Goal: Find specific page/section: Locate a particular part of the current website

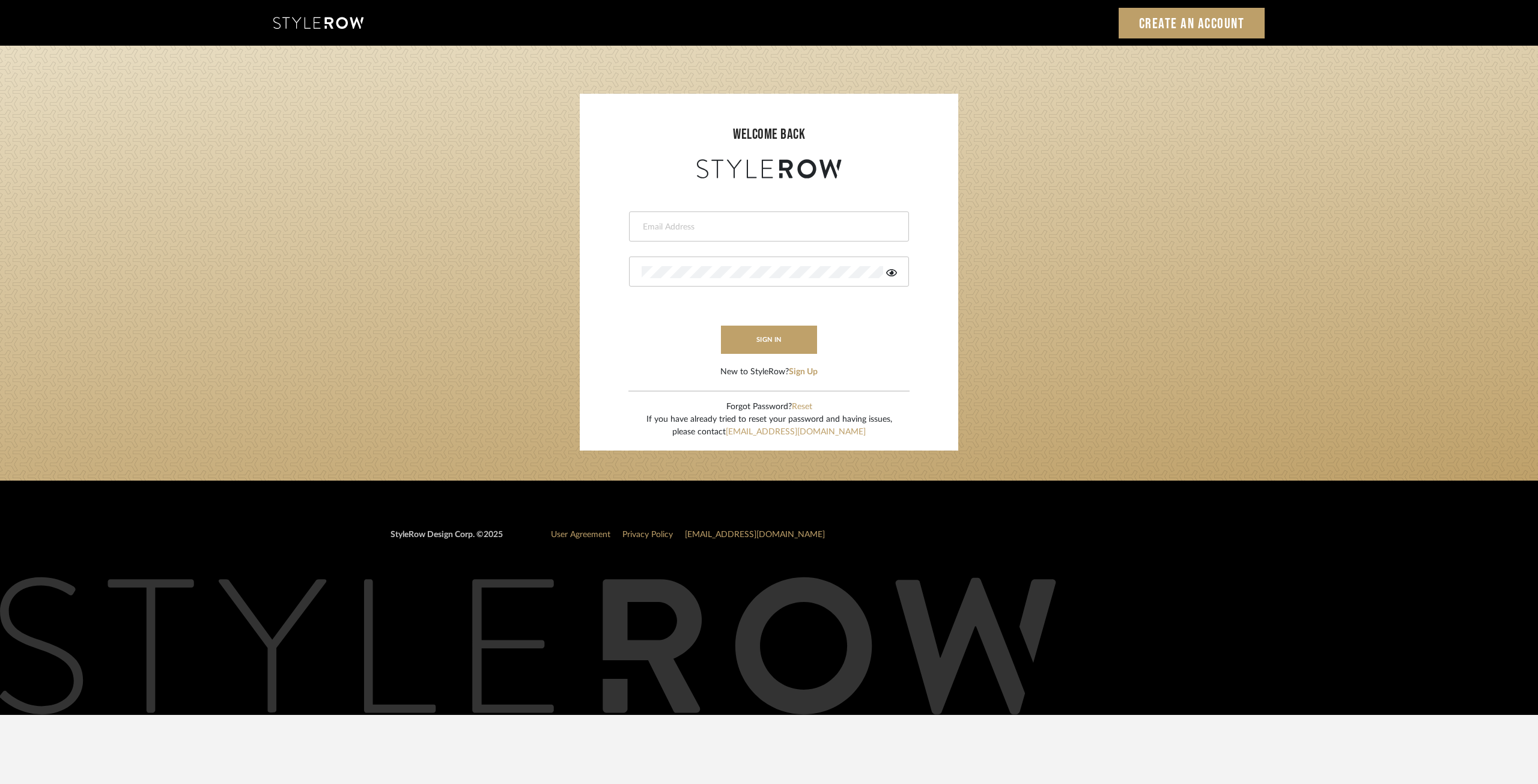
drag, startPoint x: 655, startPoint y: 224, endPoint x: 665, endPoint y: 224, distance: 10.0
click at [655, 224] on input "email" at bounding box center [768, 226] width 252 height 12
type input "kristin@christinacruzinteriors.com"
click at [761, 342] on button "sign in" at bounding box center [769, 340] width 96 height 28
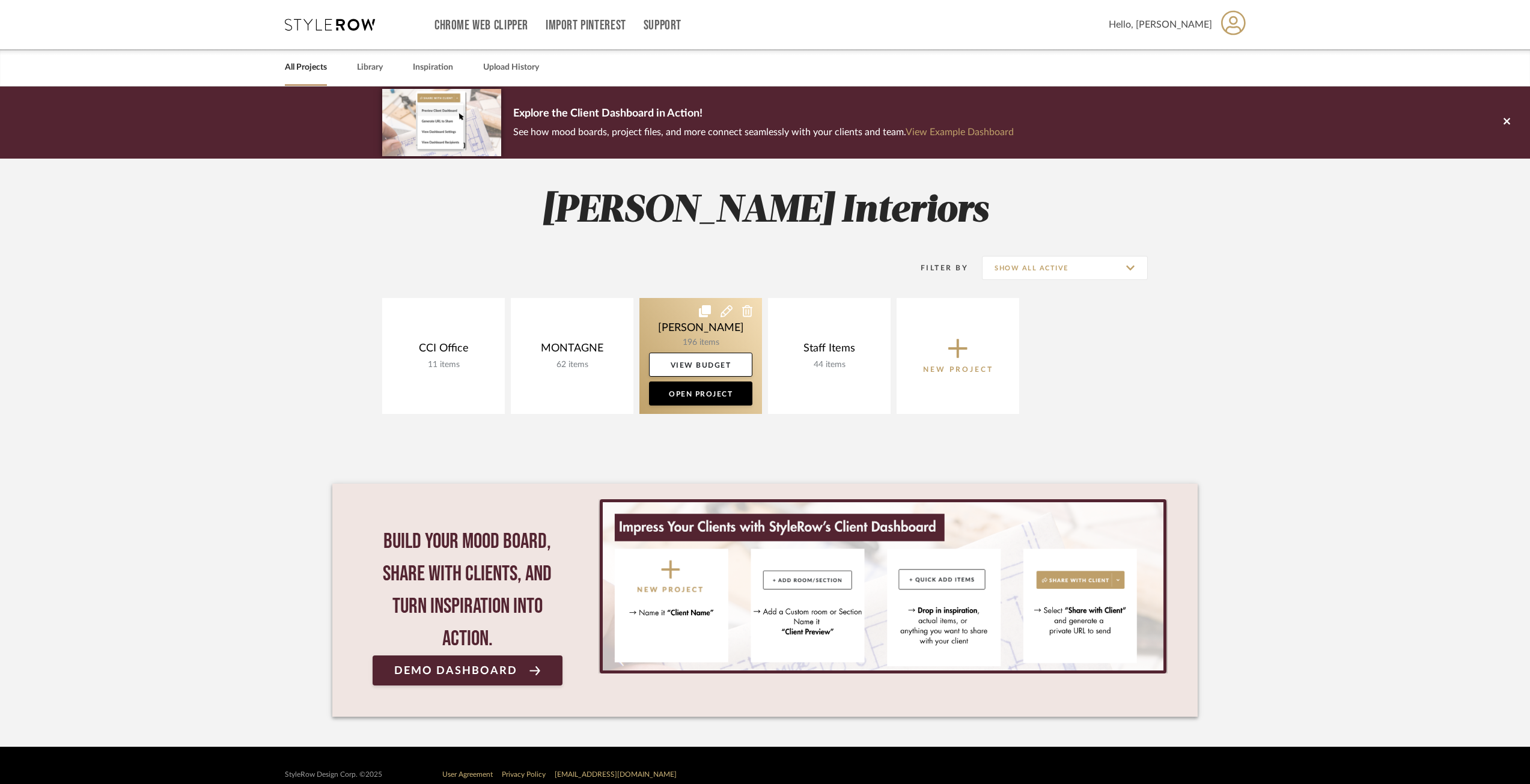
click at [697, 326] on link at bounding box center [700, 356] width 122 height 116
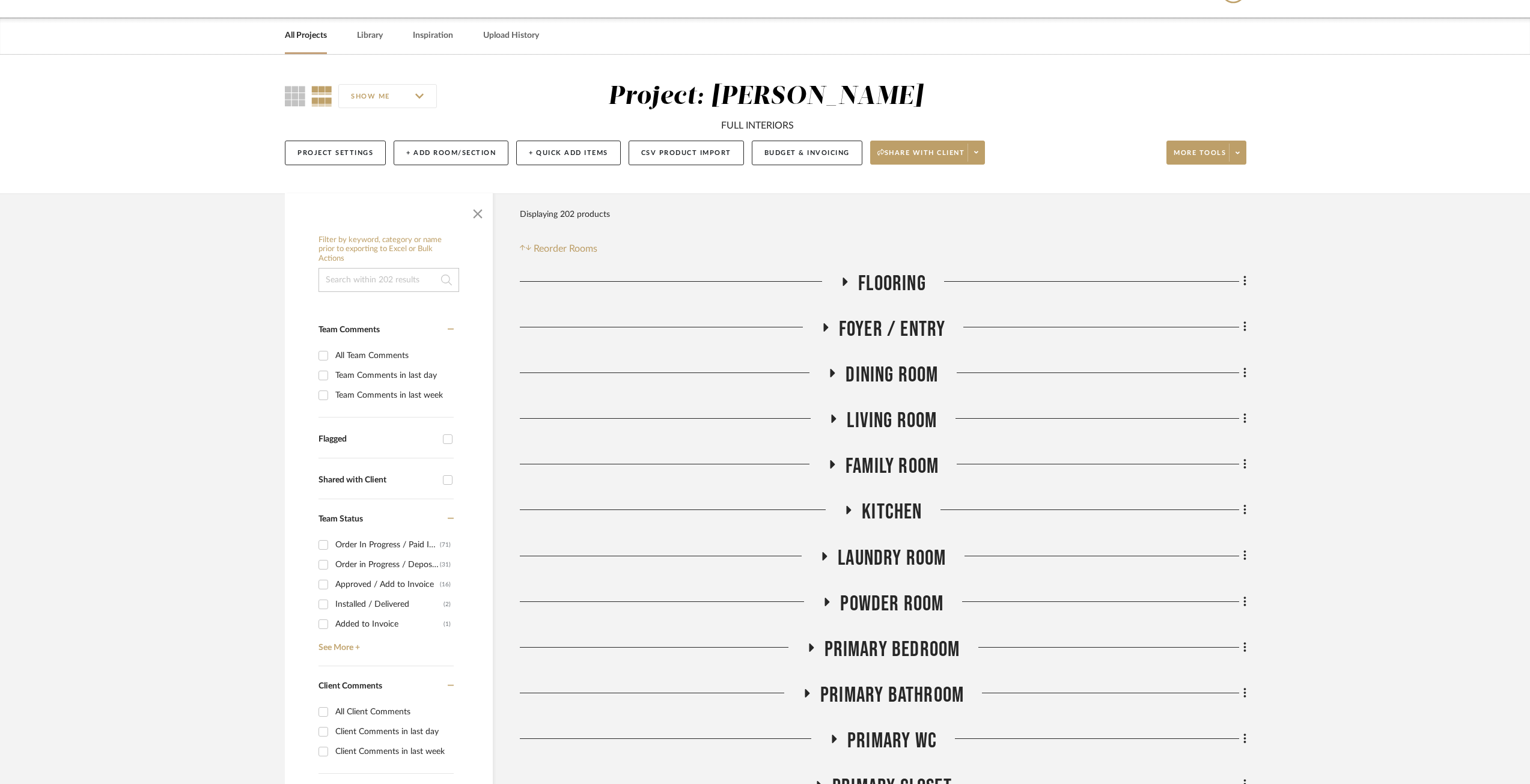
scroll to position [180, 0]
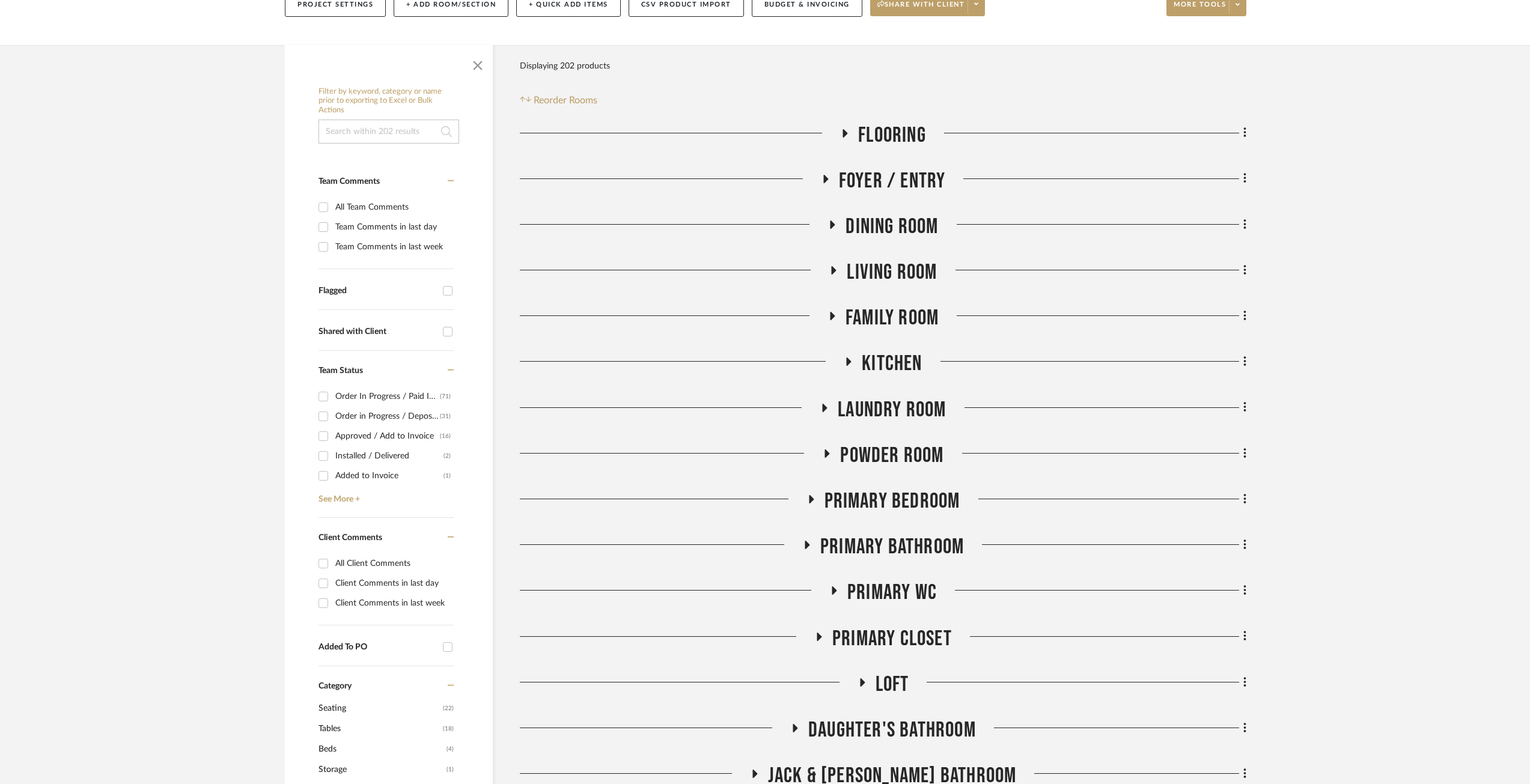
click at [868, 364] on span "Kitchen" at bounding box center [891, 364] width 60 height 26
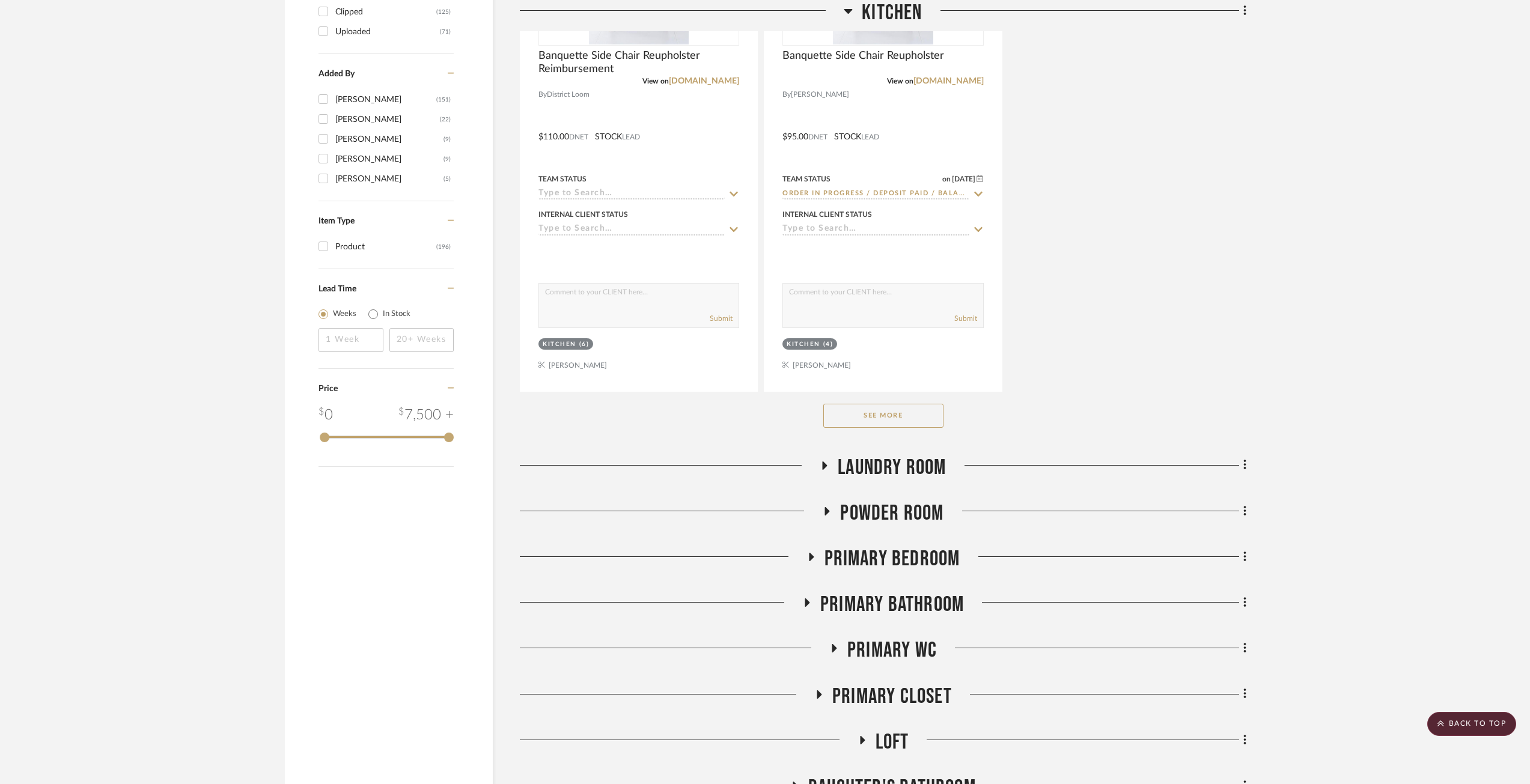
scroll to position [1802, 0]
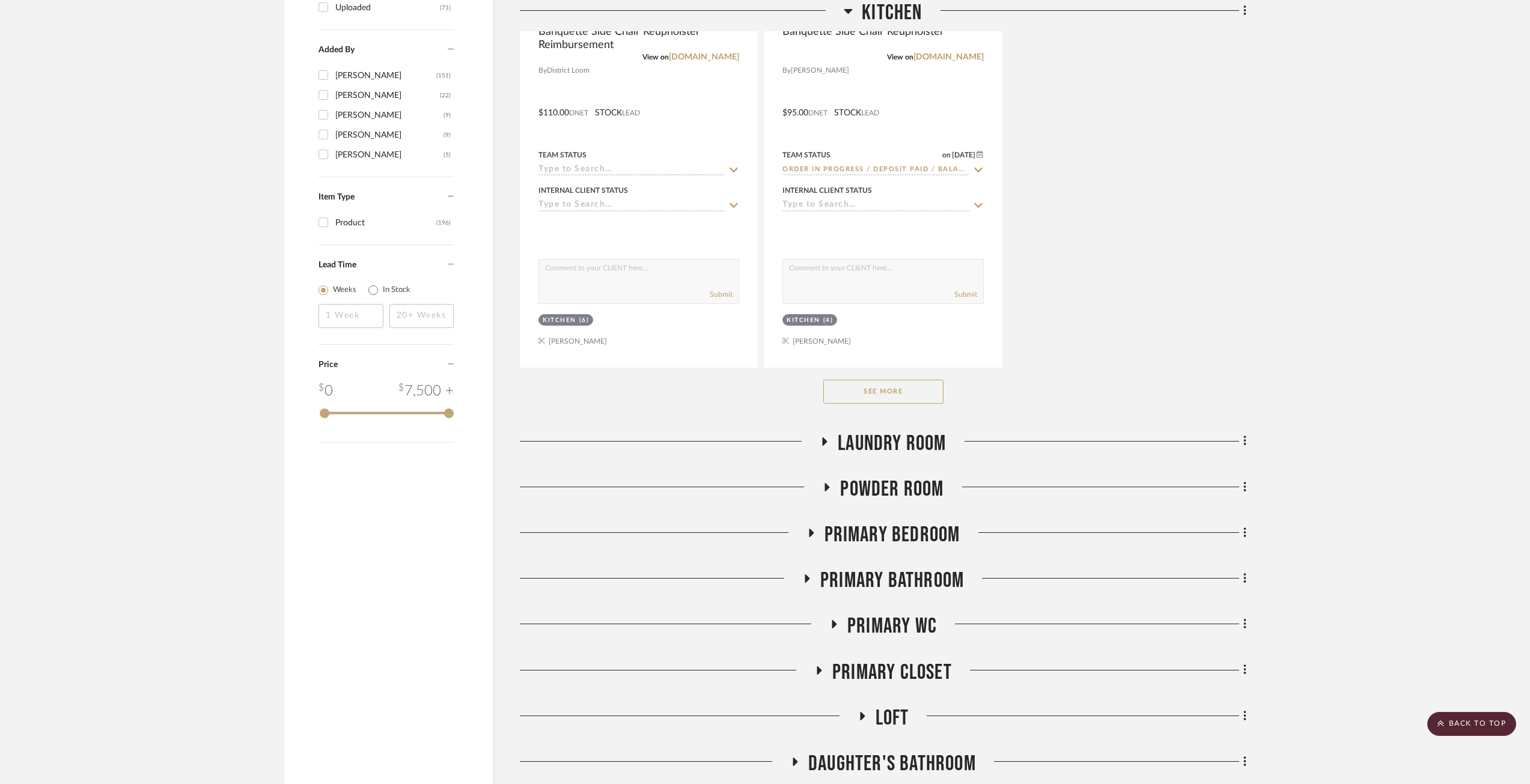
click at [874, 386] on button "See More" at bounding box center [884, 392] width 120 height 24
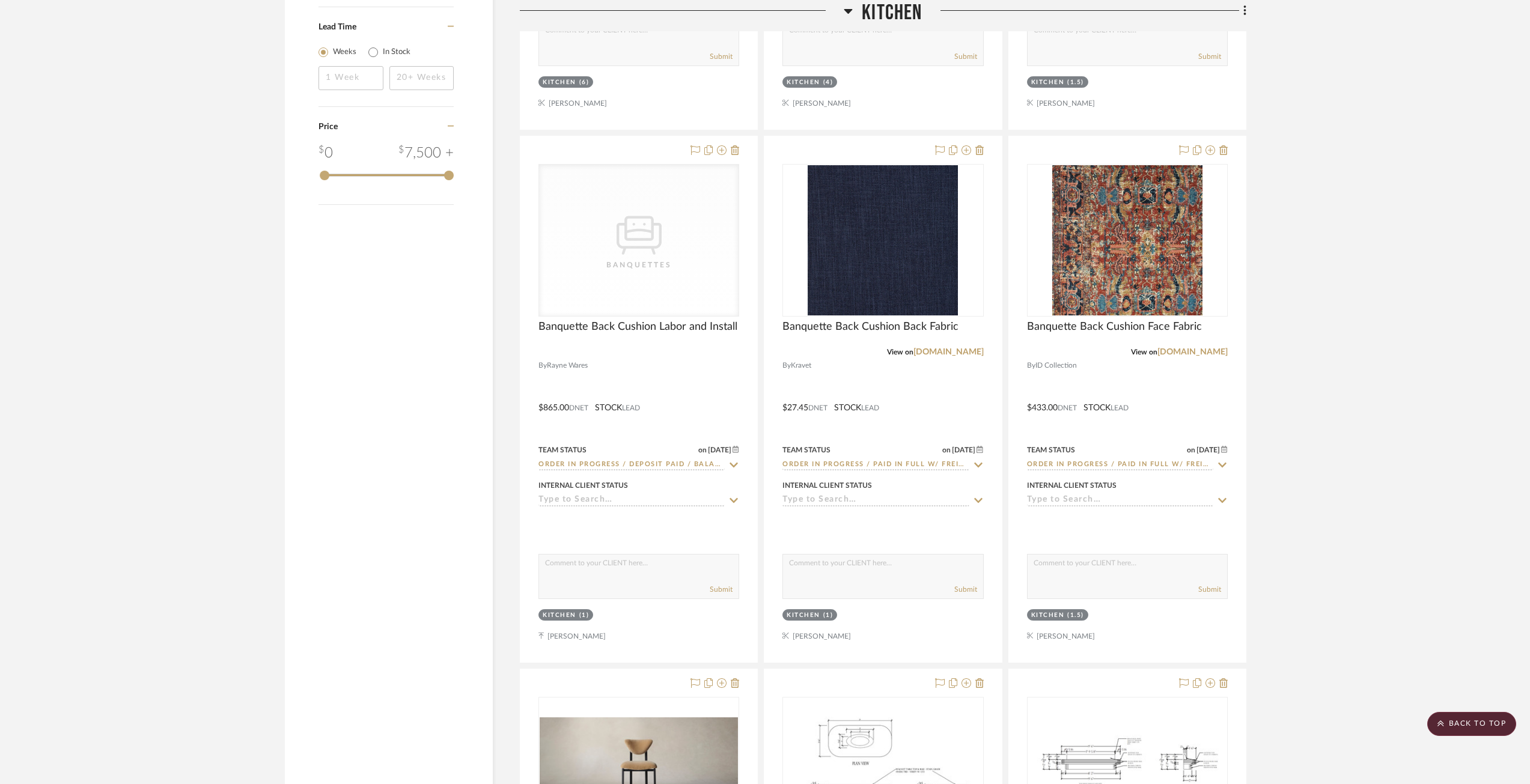
scroll to position [2042, 0]
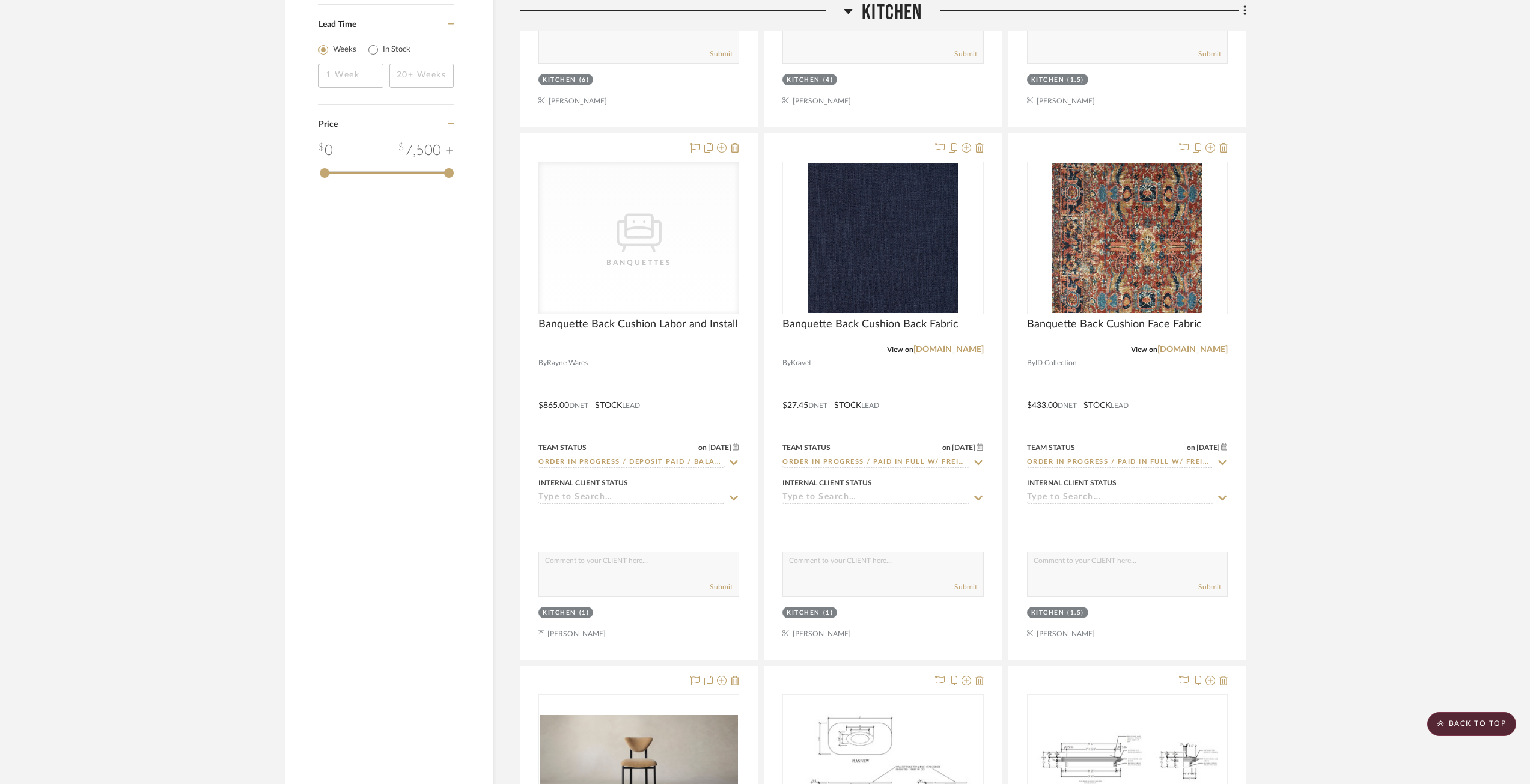
click at [847, 207] on img "0" at bounding box center [883, 238] width 150 height 150
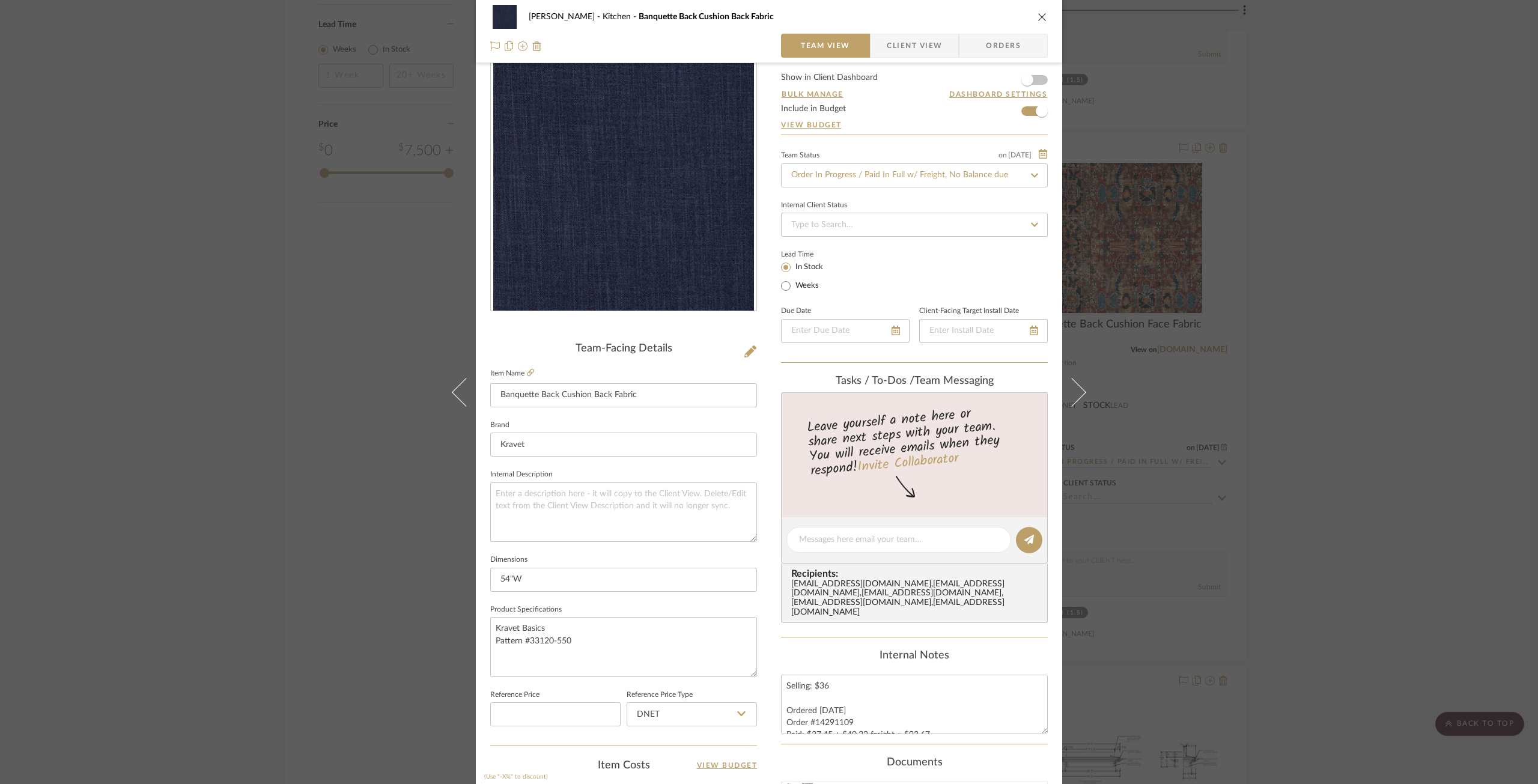
scroll to position [0, 0]
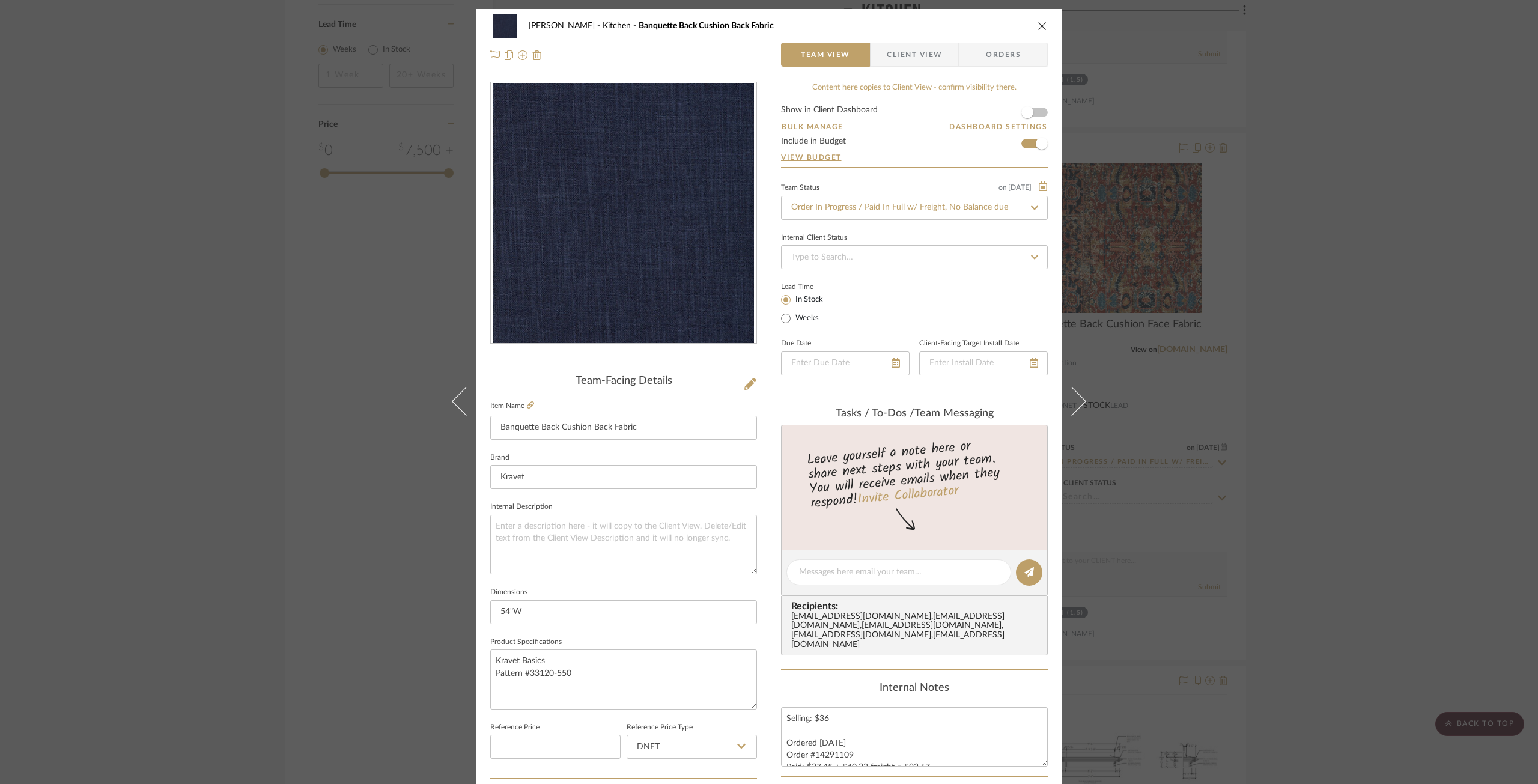
click at [1038, 24] on icon "close" at bounding box center [1043, 26] width 10 height 10
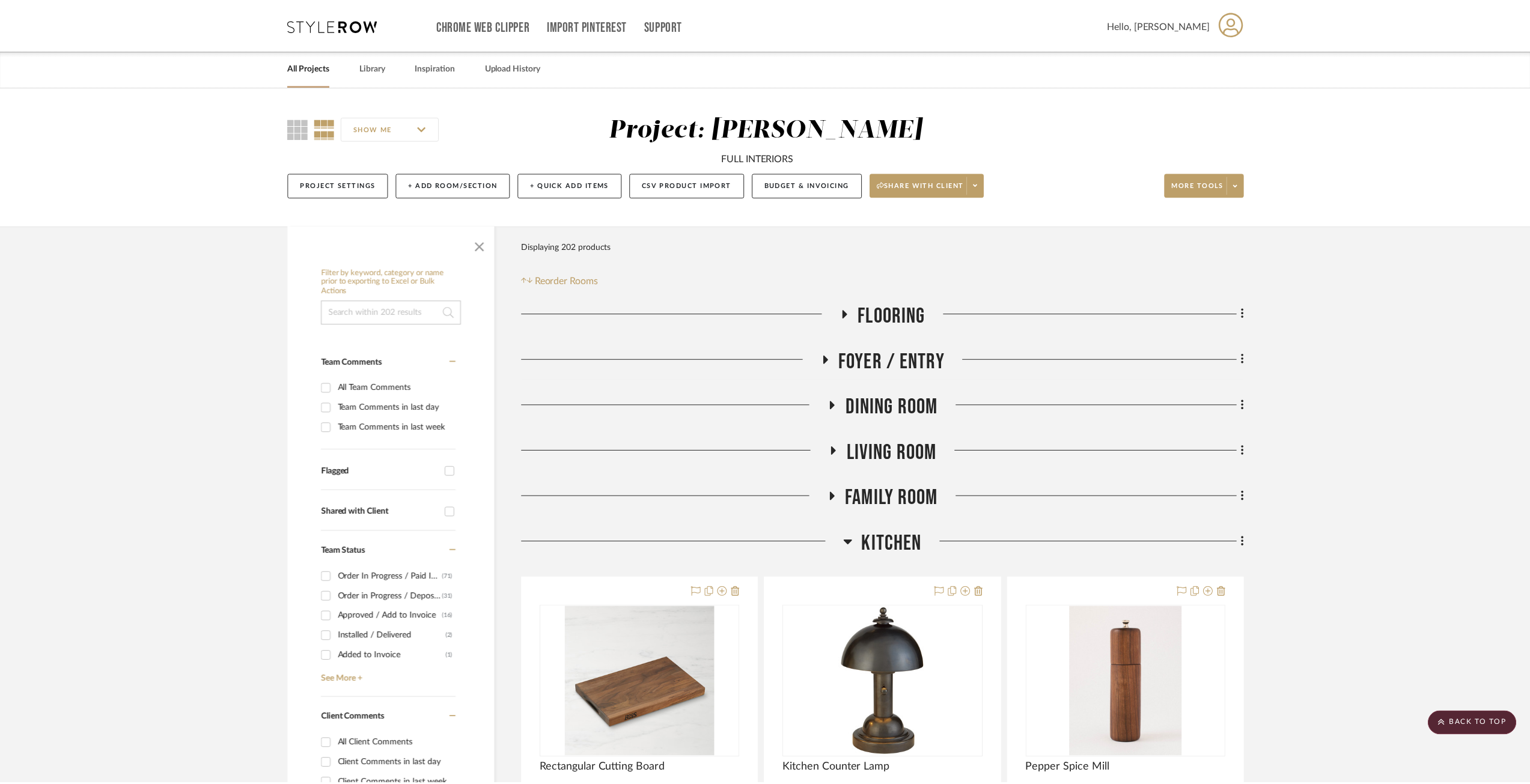
scroll to position [2042, 0]
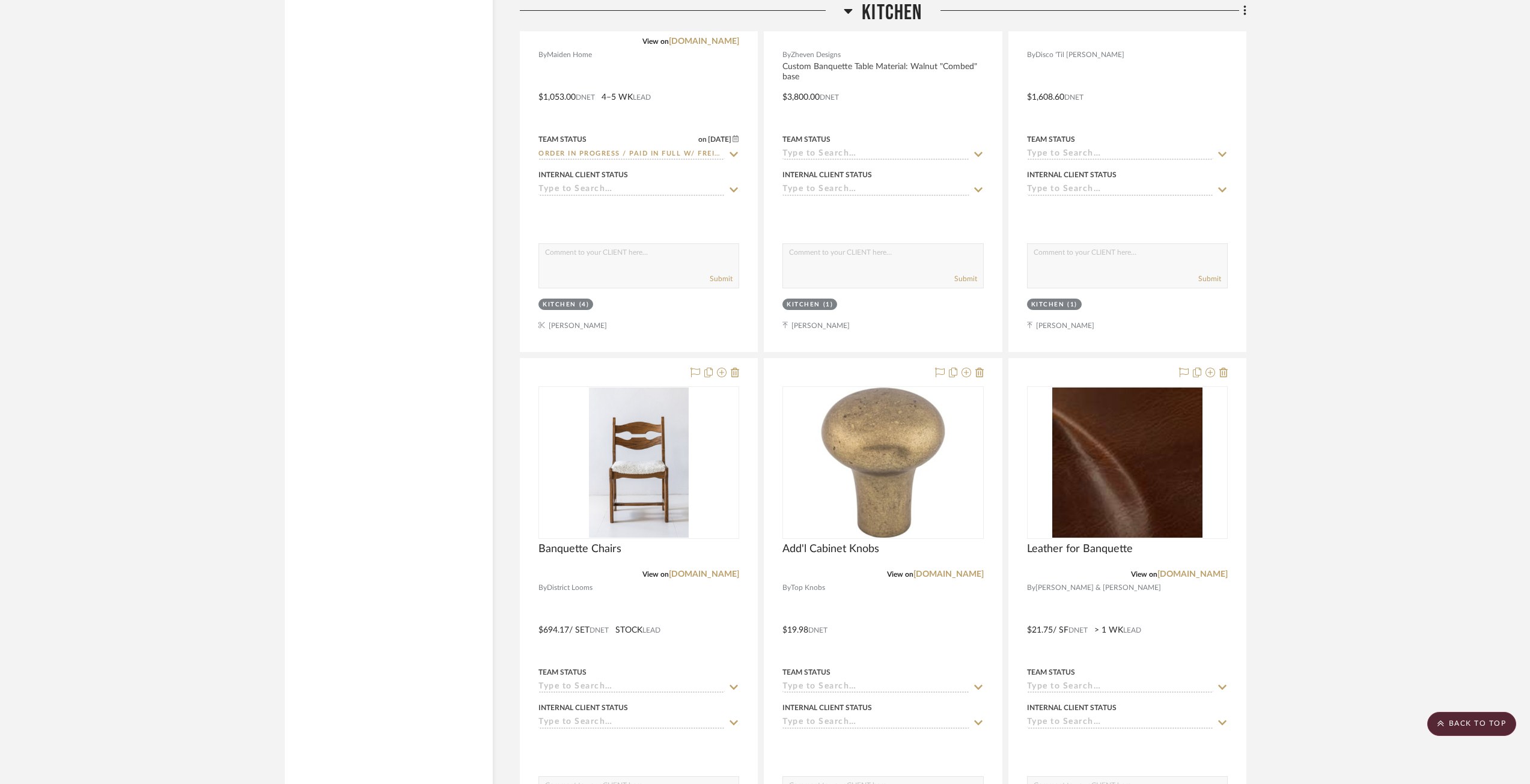
click at [1329, 278] on project-details-page "SHOW ME Project: [PERSON_NAME] FULL INTERIORS Project Settings + Add Room/Secti…" at bounding box center [765, 266] width 1530 height 6126
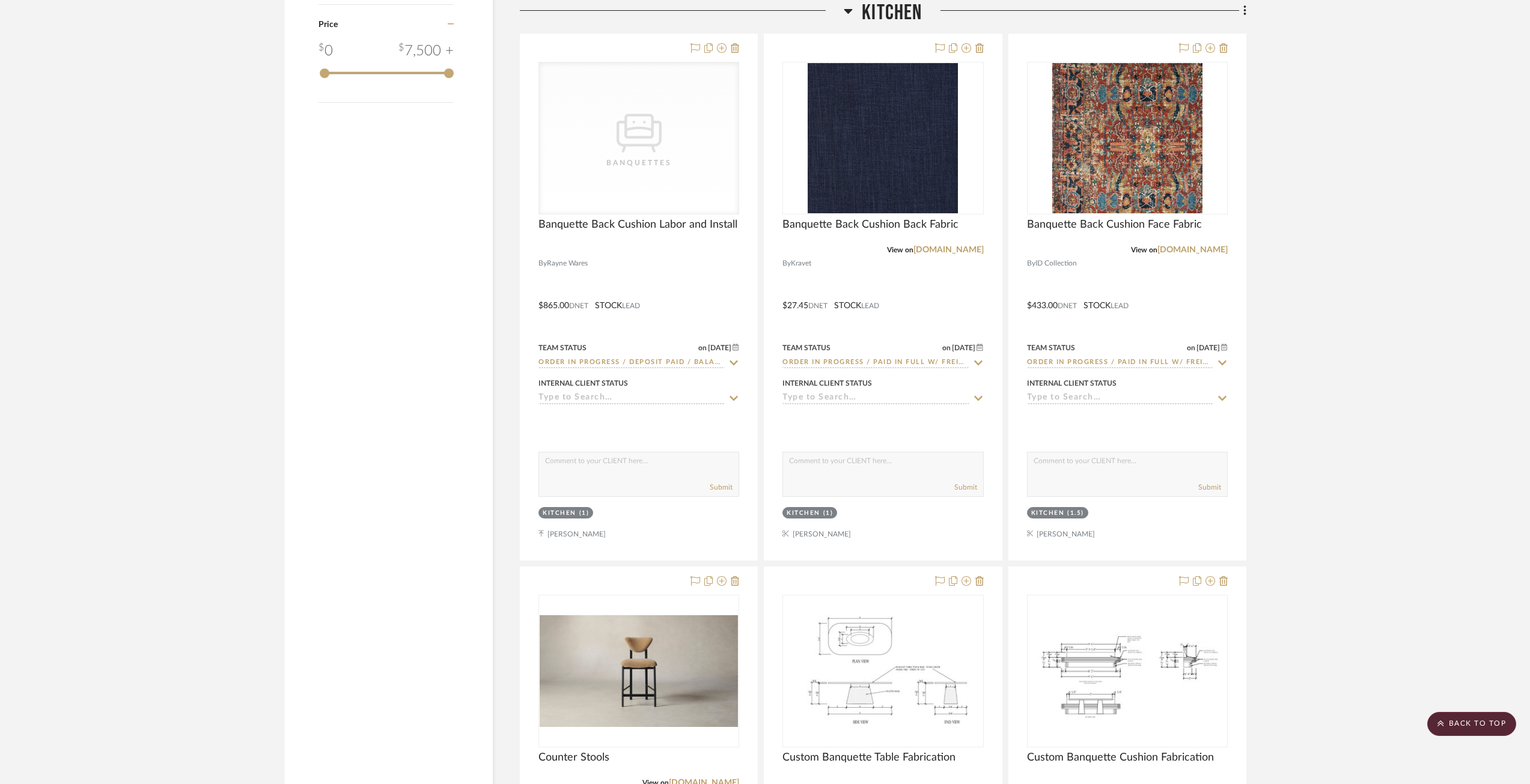
scroll to position [2102, 0]
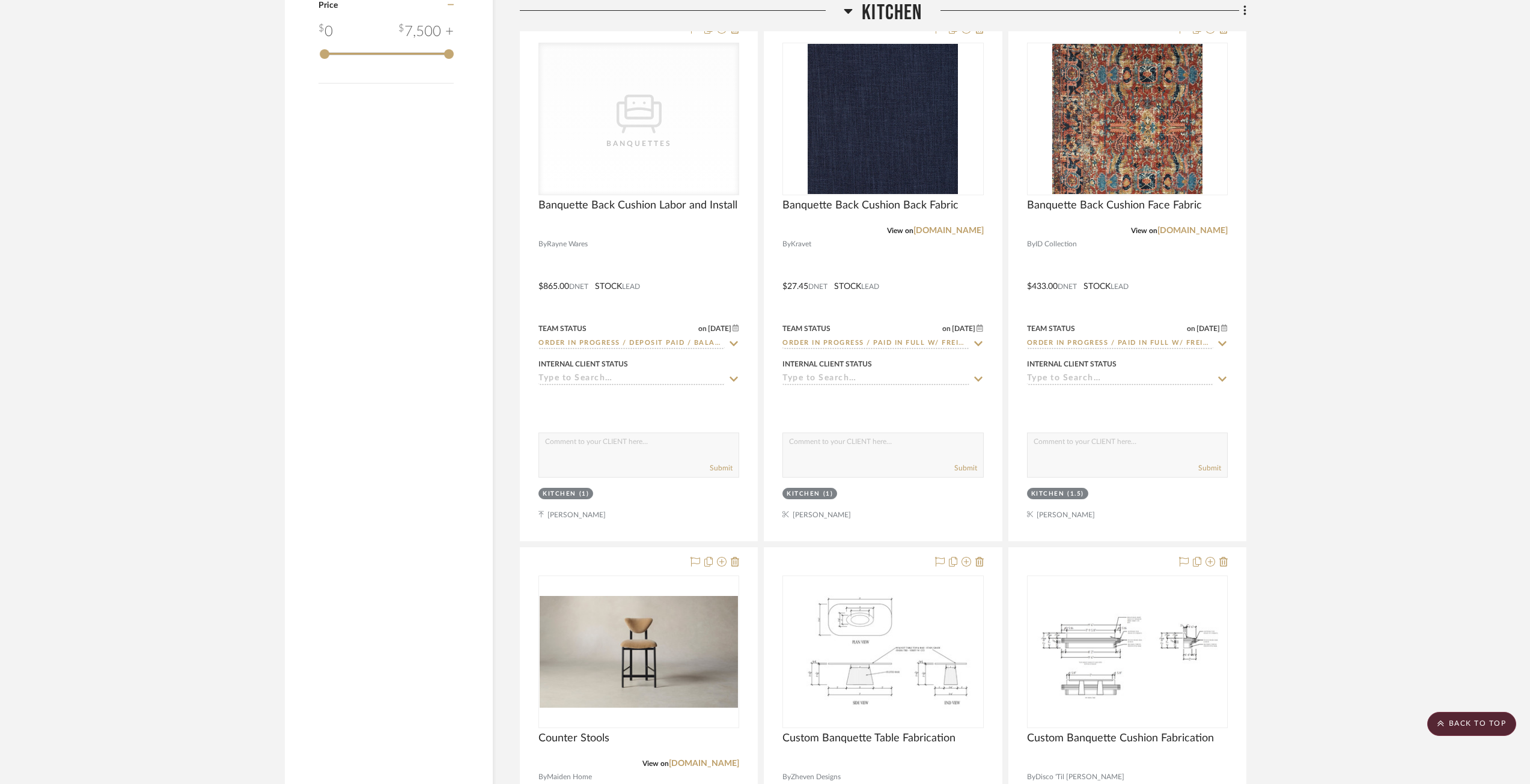
scroll to position [2162, 0]
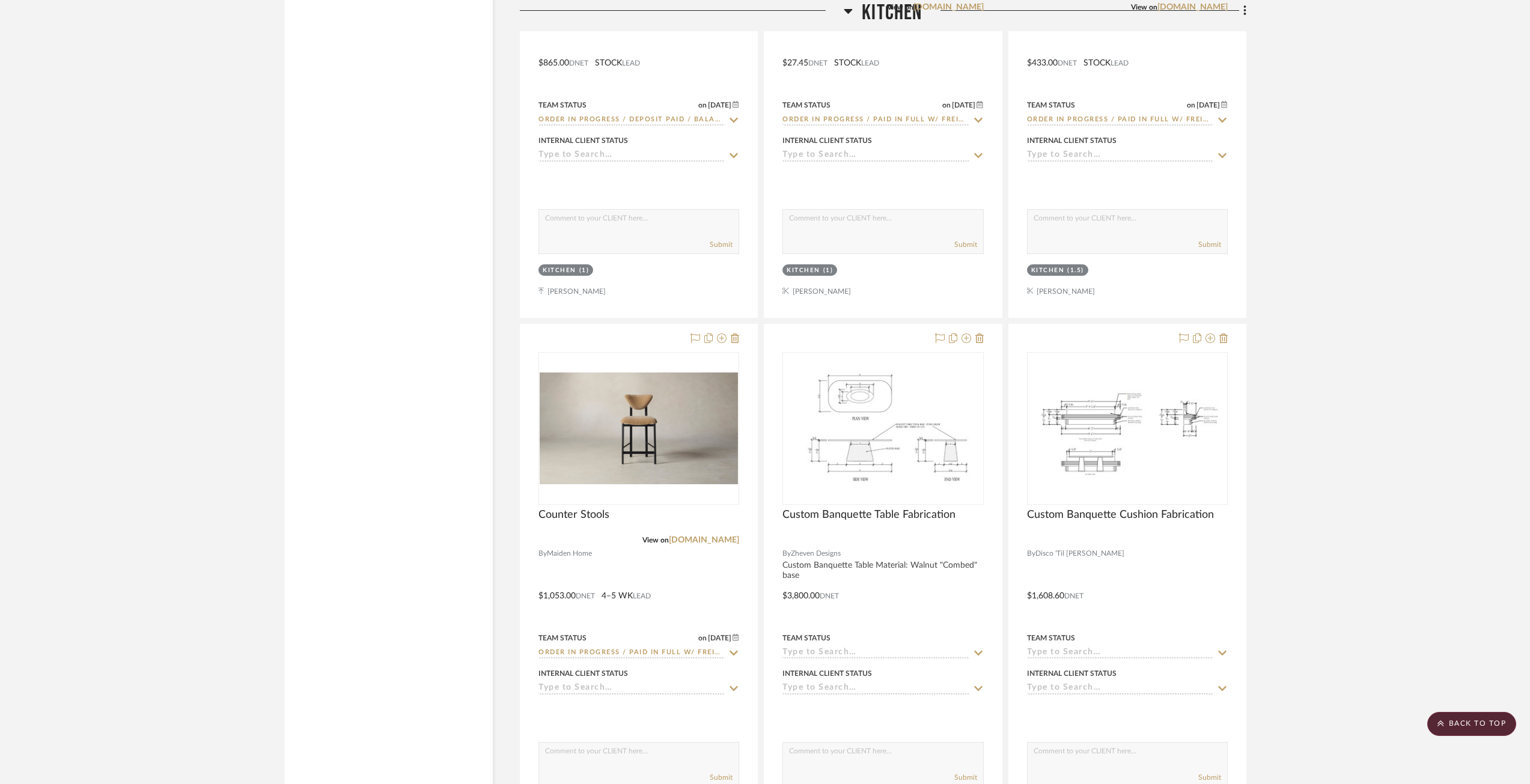
scroll to position [2102, 0]
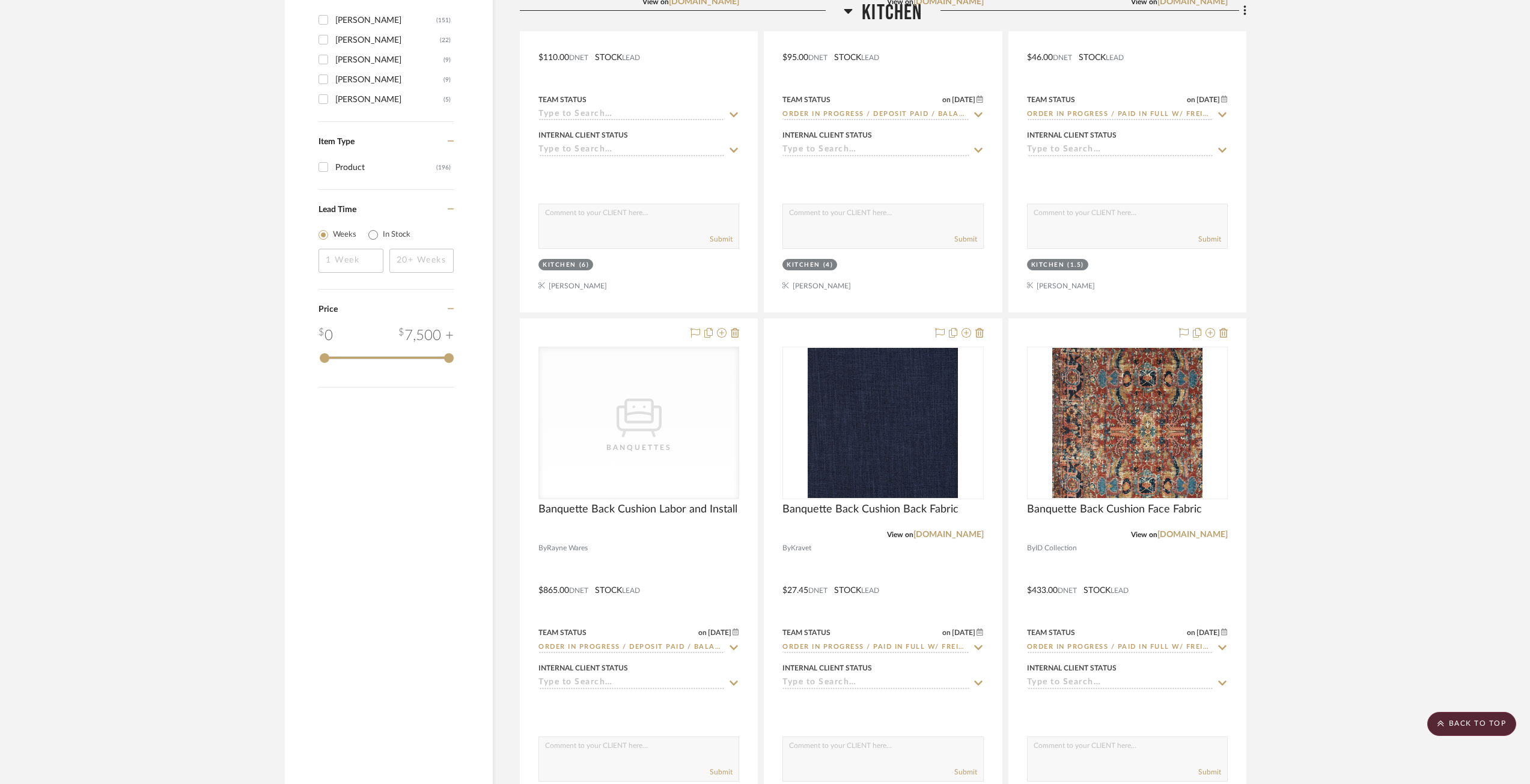
scroll to position [1862, 0]
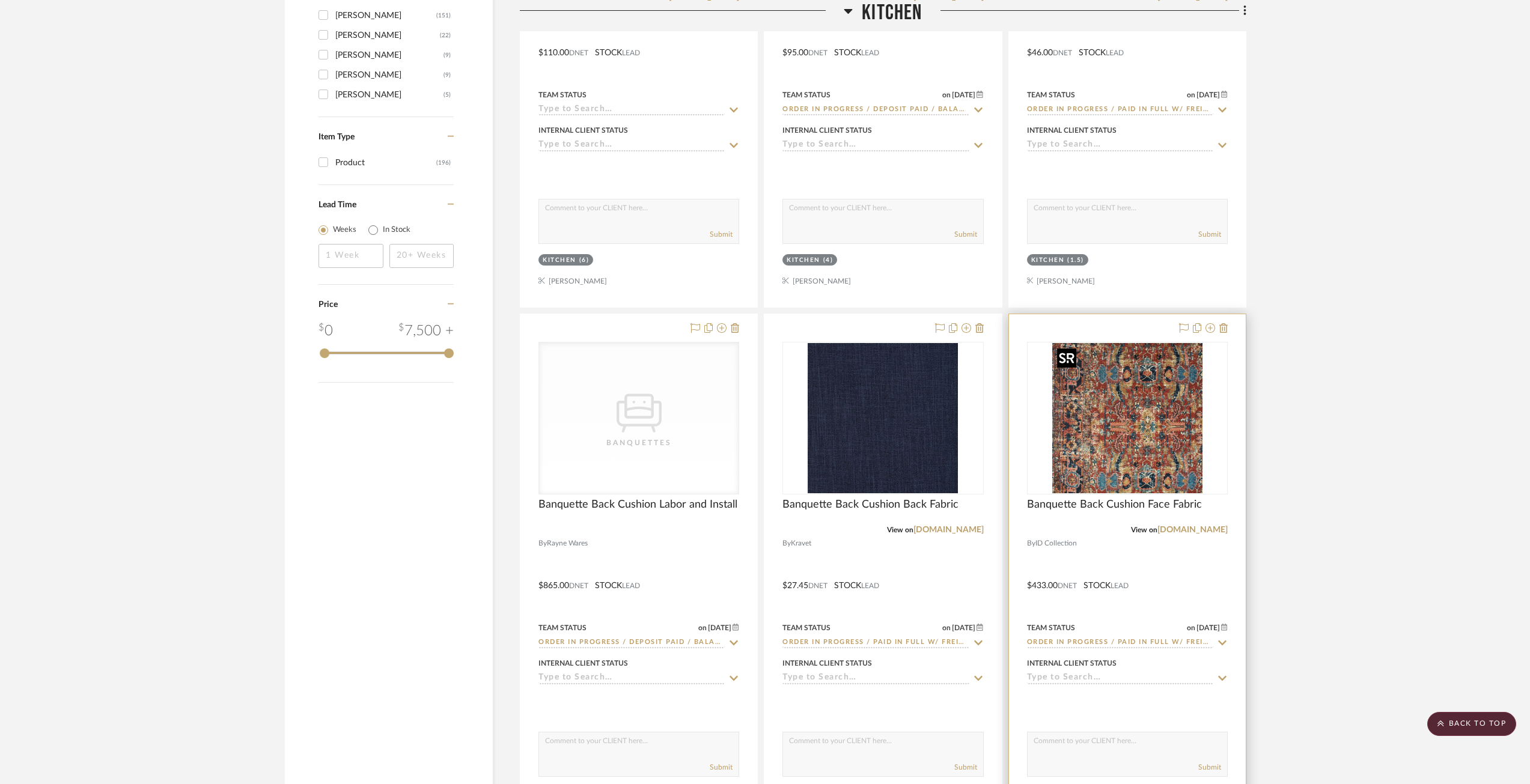
click at [1115, 381] on img "0" at bounding box center [1127, 418] width 150 height 150
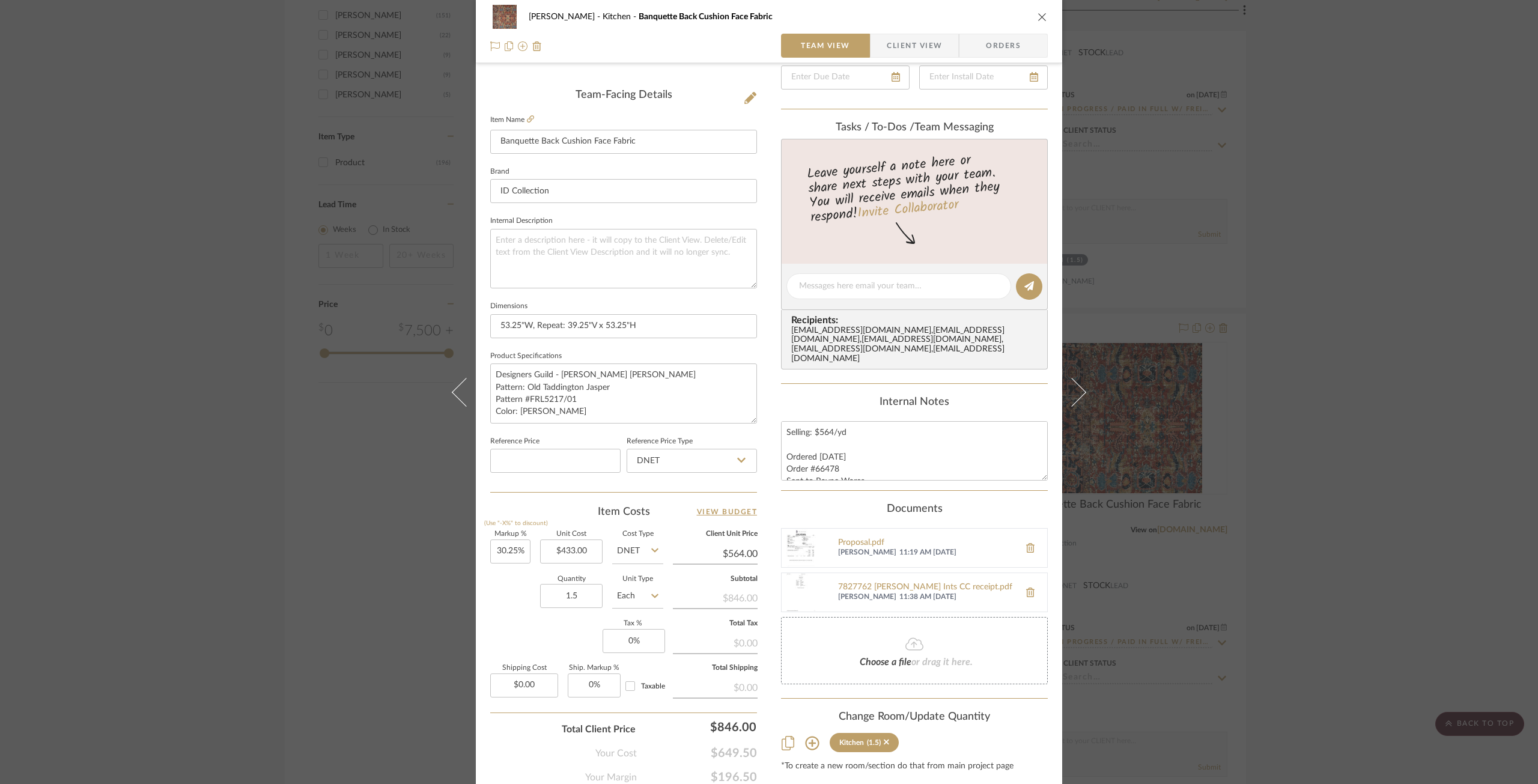
scroll to position [300, 0]
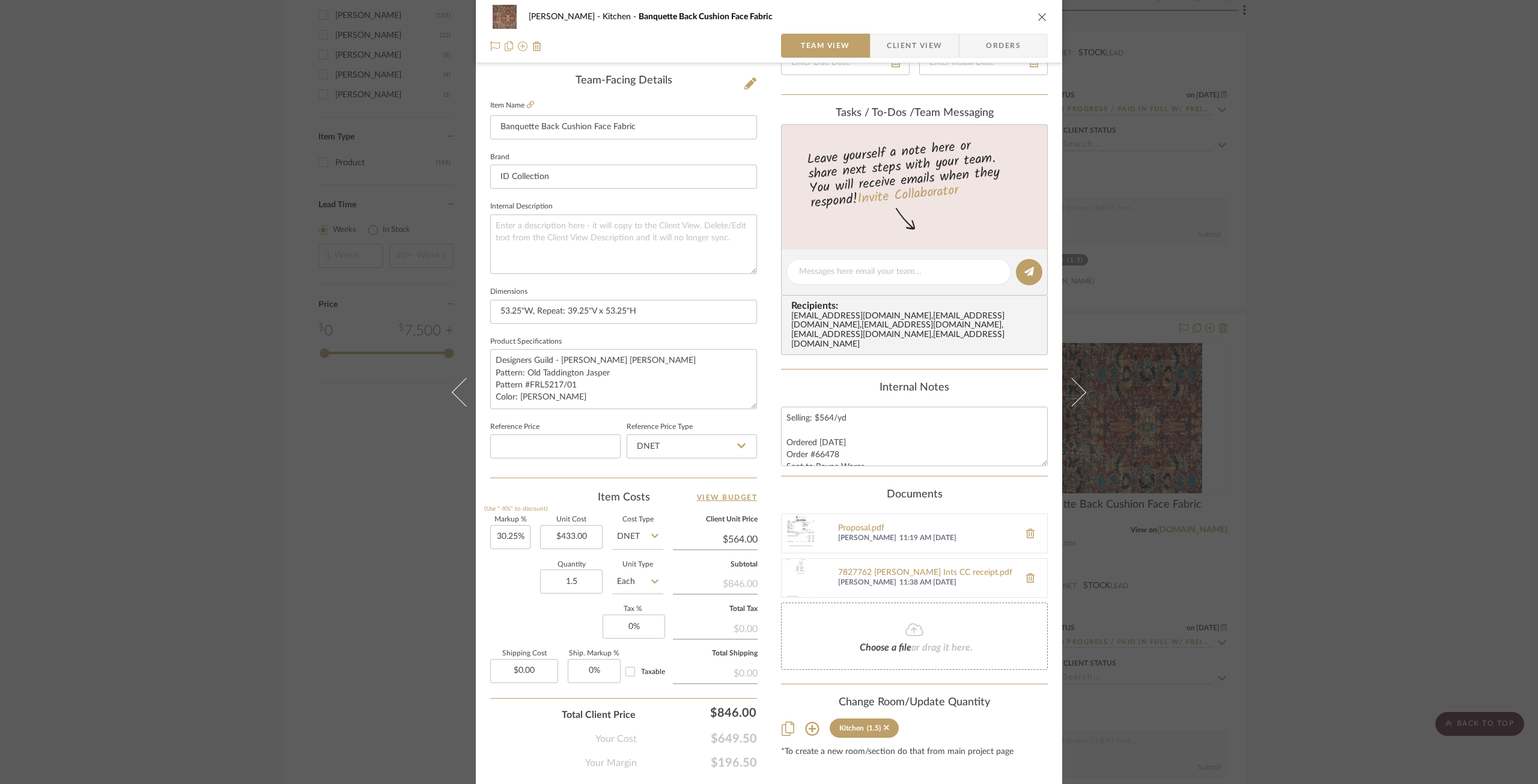
click at [1033, 22] on div "[PERSON_NAME] Kitchen Banquette Back Cushion Face Fabric" at bounding box center [769, 17] width 558 height 24
click at [1038, 13] on icon "close" at bounding box center [1043, 17] width 10 height 10
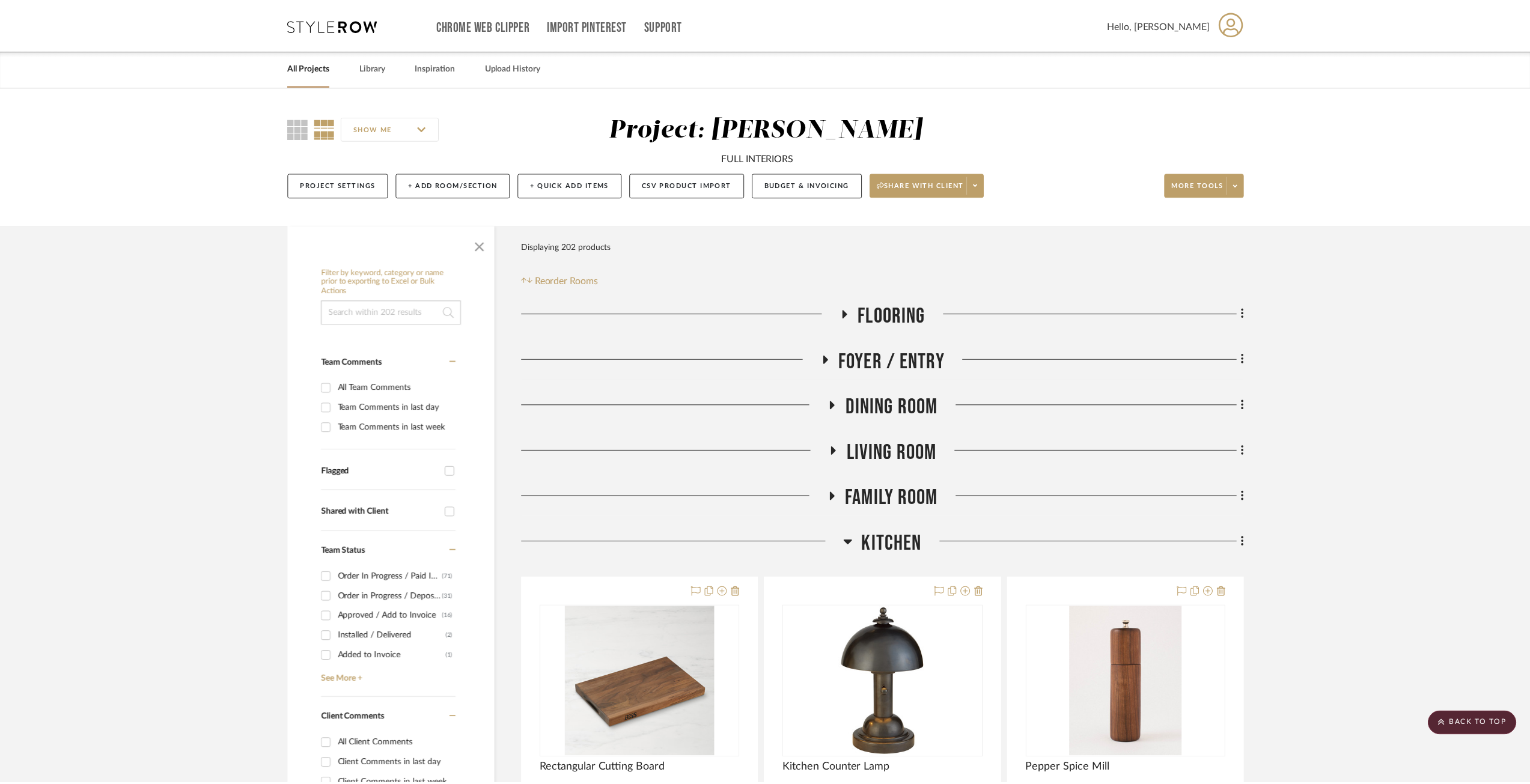
scroll to position [1862, 0]
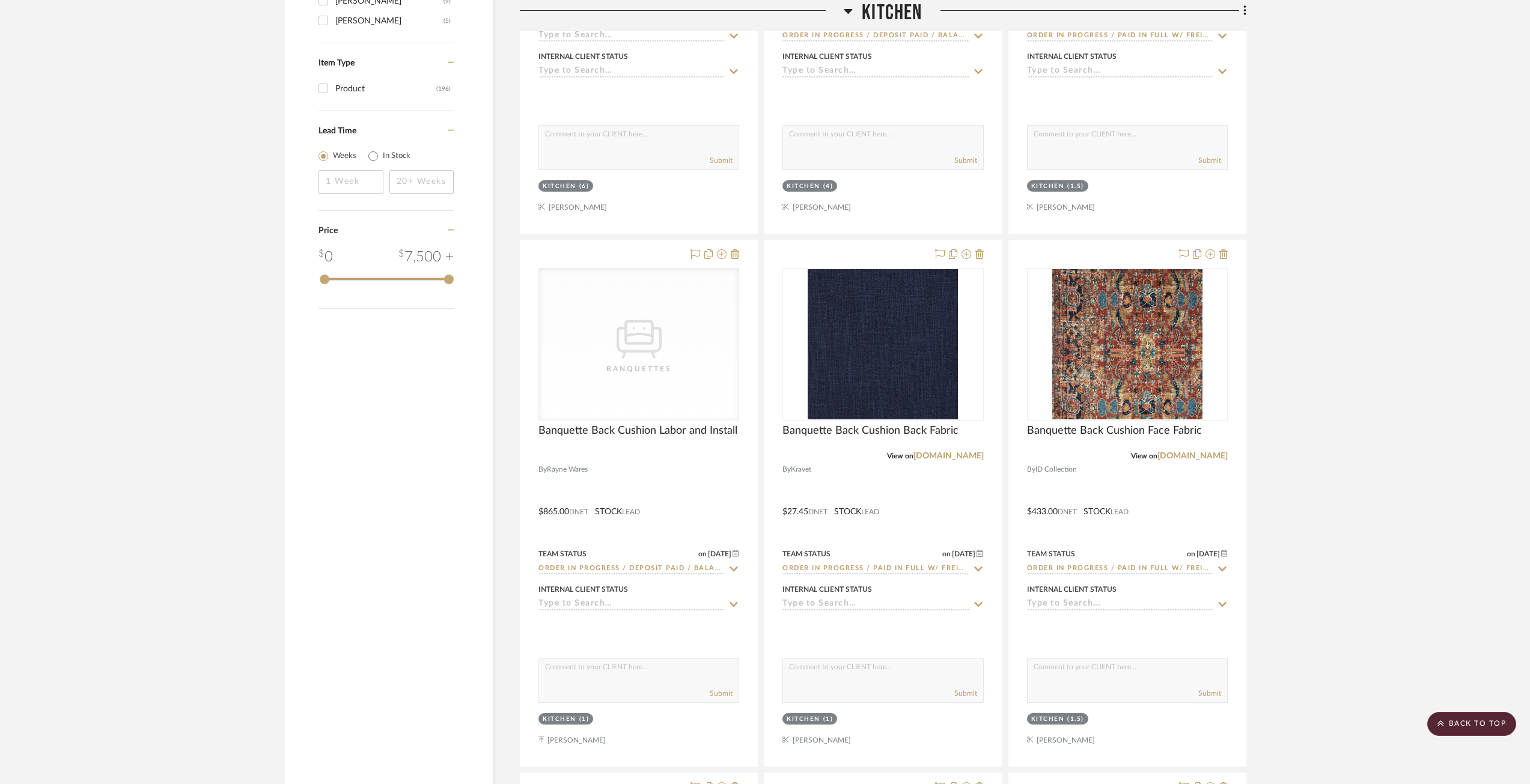
scroll to position [2223, 0]
